Goal: Task Accomplishment & Management: Manage account settings

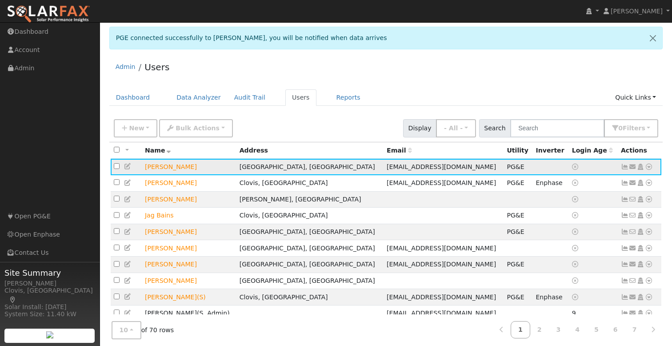
click at [648, 168] on icon at bounding box center [649, 167] width 8 height 6
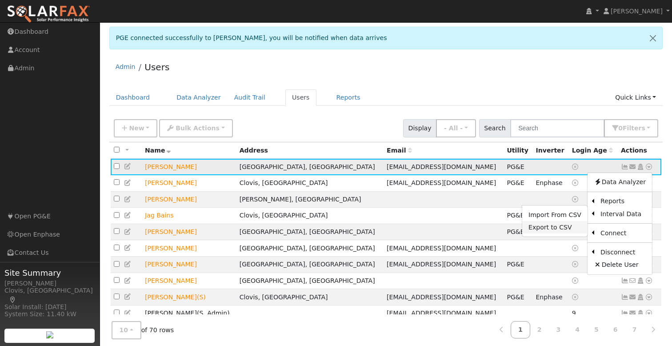
click at [558, 225] on link "Export to CSV" at bounding box center [554, 227] width 65 height 12
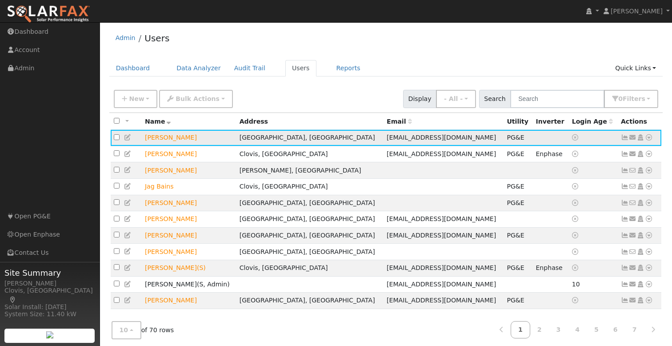
click at [652, 139] on icon at bounding box center [649, 137] width 8 height 6
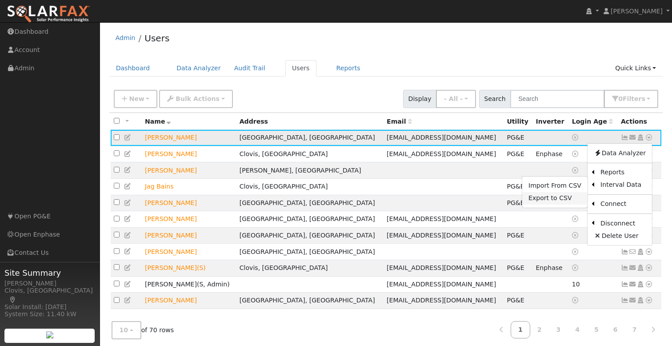
click at [562, 200] on link "Export to CSV" at bounding box center [554, 198] width 65 height 12
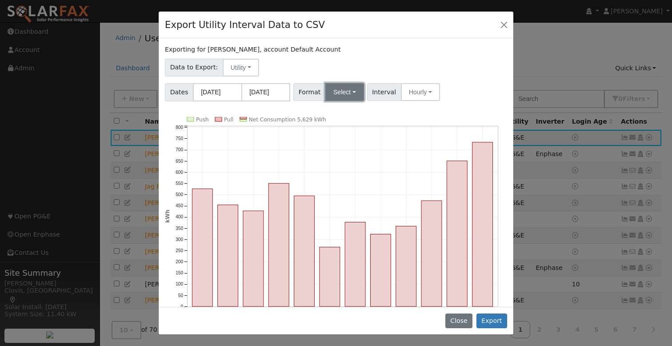
click at [352, 92] on button "Select" at bounding box center [344, 92] width 39 height 18
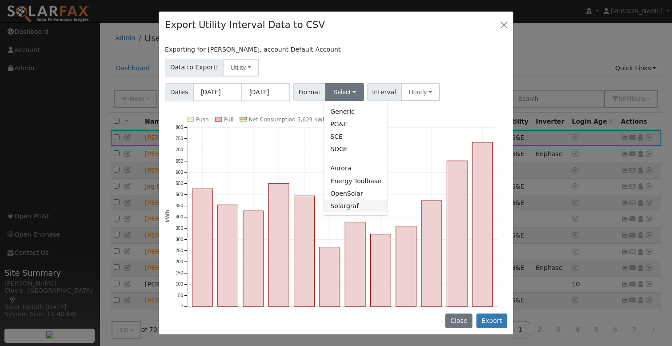
click at [360, 204] on link "Solargraf" at bounding box center [356, 206] width 64 height 12
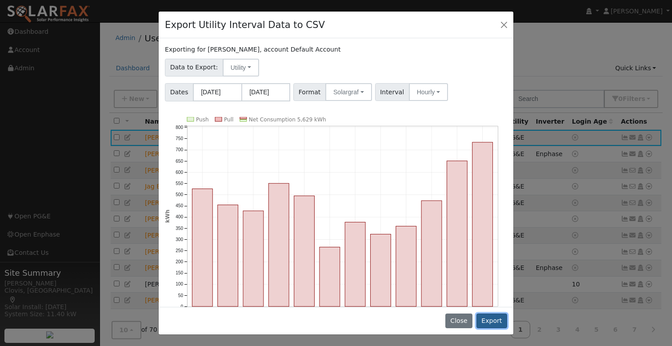
click at [493, 319] on button "Export" at bounding box center [491, 320] width 31 height 15
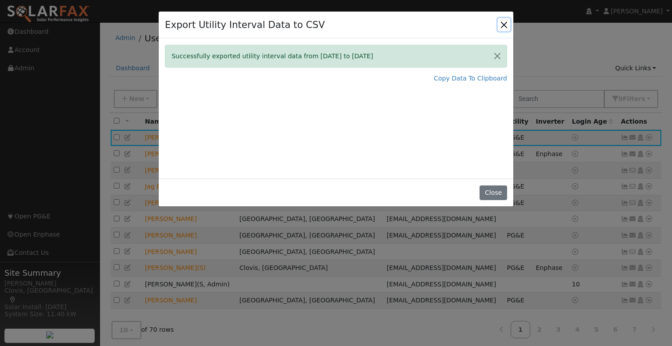
click at [502, 26] on button "Close" at bounding box center [504, 24] width 12 height 12
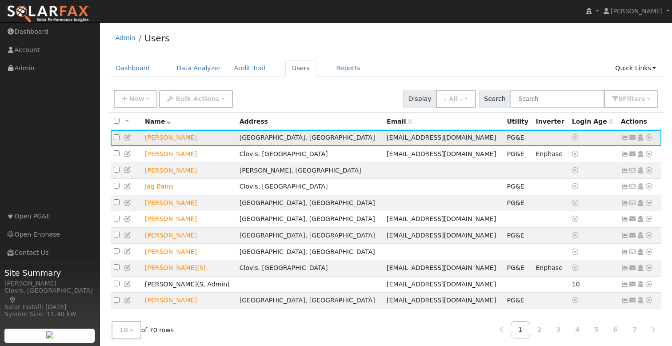
click at [168, 139] on td "[PERSON_NAME]" at bounding box center [189, 138] width 95 height 16
click at [128, 140] on icon at bounding box center [128, 137] width 8 height 6
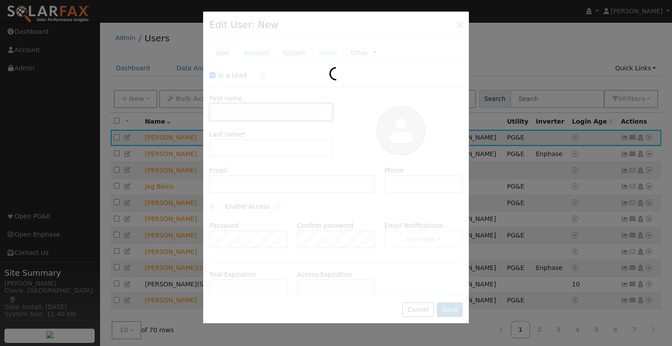
checkbox input "true"
type input "Sara"
type input "Rastegar"
type input "[EMAIL_ADDRESS][DOMAIN_NAME]"
type input "559.916.5760"
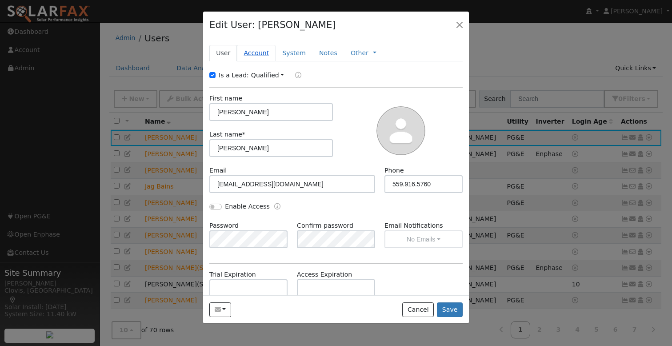
click at [255, 53] on link "Account" at bounding box center [256, 53] width 39 height 16
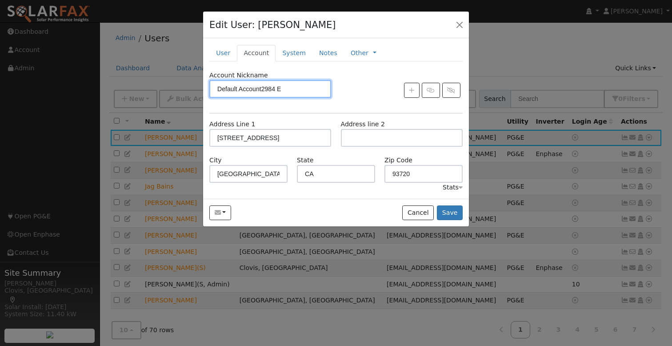
type input "Default Account2984 E `"
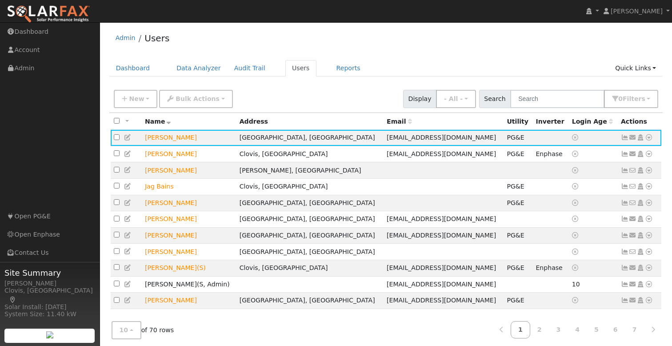
click at [129, 139] on icon at bounding box center [128, 137] width 8 height 6
click at [0, 0] on div at bounding box center [0, 0] width 0 height 0
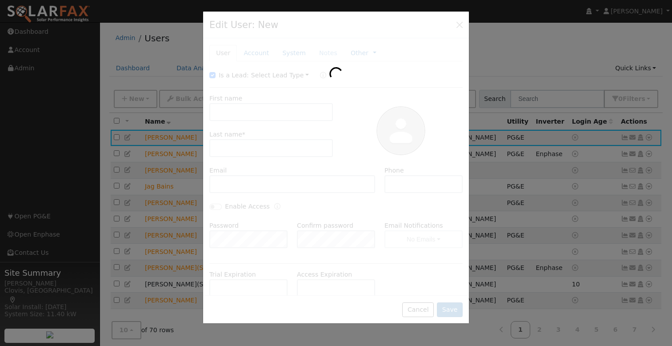
type input "Sara"
type input "Rastegar"
type input "[EMAIL_ADDRESS][DOMAIN_NAME]"
type input "559.916.5760"
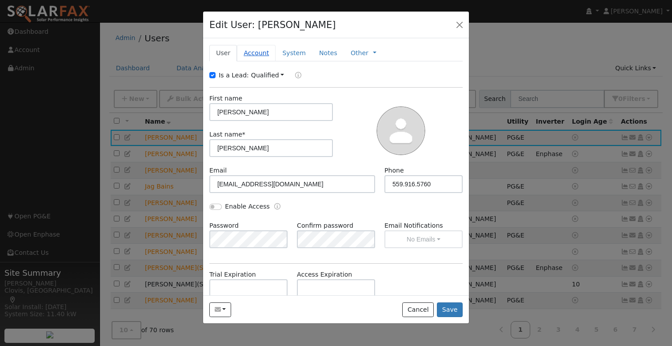
click at [258, 55] on link "Account" at bounding box center [256, 53] width 39 height 16
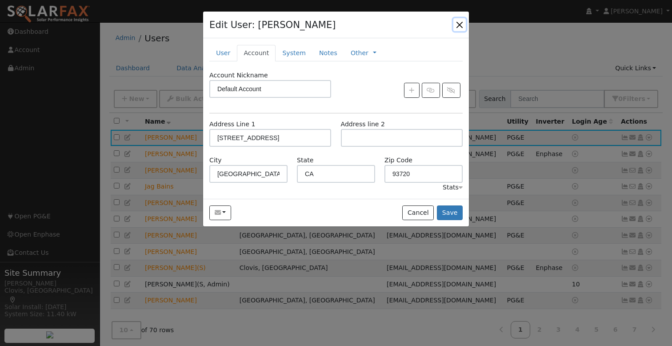
click at [460, 25] on button "button" at bounding box center [459, 24] width 12 height 12
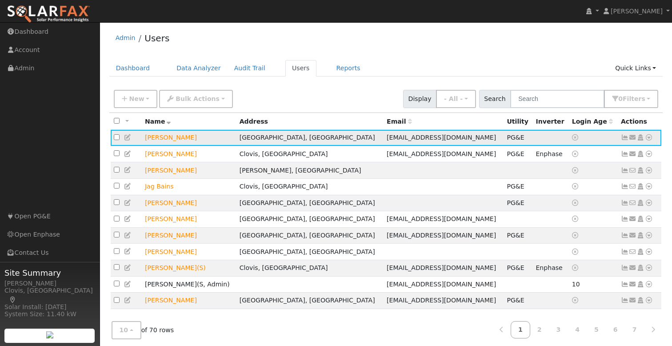
click at [648, 137] on icon at bounding box center [649, 137] width 8 height 6
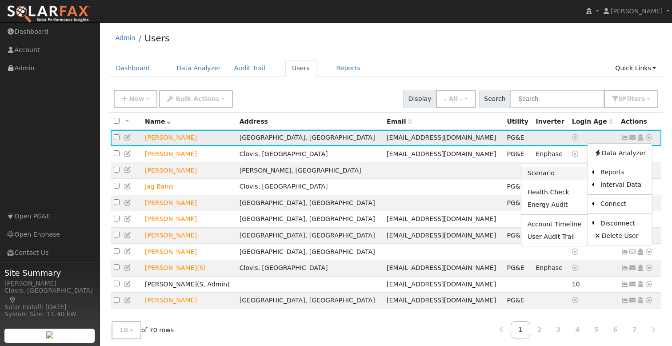
click at [561, 171] on link "Scenario" at bounding box center [554, 173] width 66 height 12
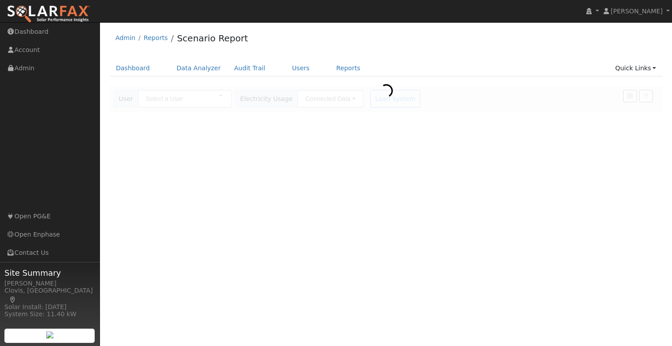
type input "[PERSON_NAME]"
